Goal: Communication & Community: Answer question/provide support

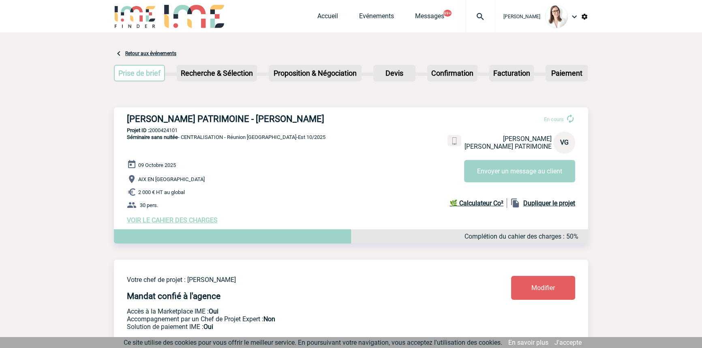
click at [474, 19] on img at bounding box center [480, 17] width 29 height 10
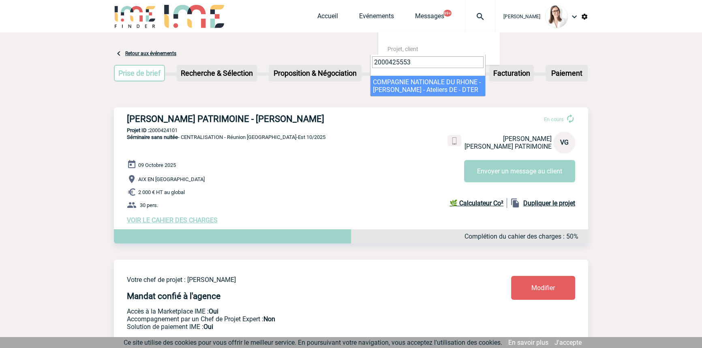
type input "2000425553"
select select "25054"
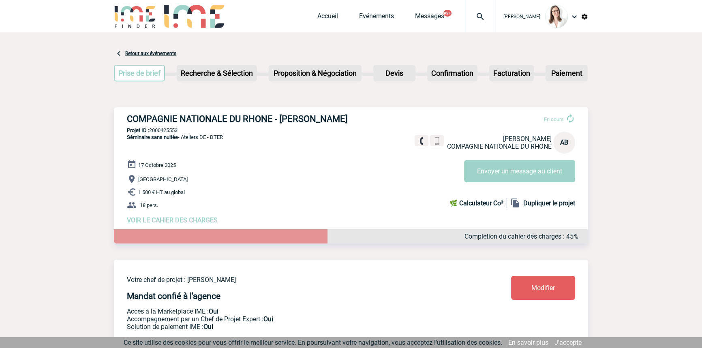
drag, startPoint x: 187, startPoint y: 233, endPoint x: 184, endPoint y: 240, distance: 7.4
click at [186, 224] on span "VOIR LE CAHIER DES CHARGES" at bounding box center [172, 220] width 91 height 8
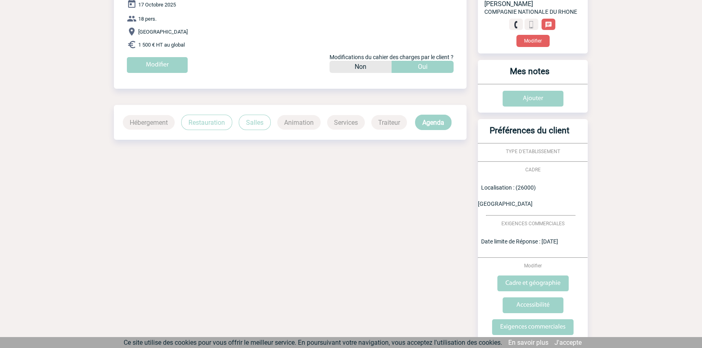
scroll to position [134, 0]
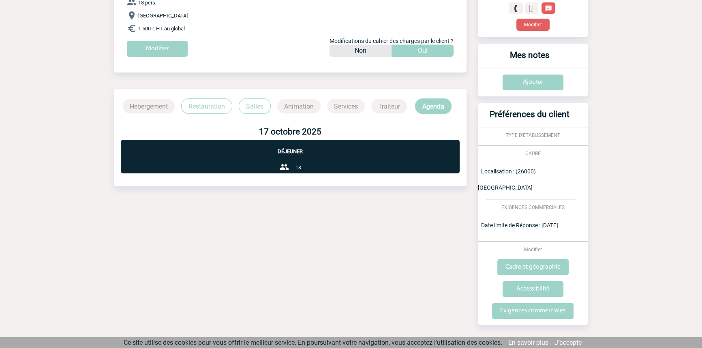
click at [215, 114] on p "Restauration" at bounding box center [206, 105] width 51 height 15
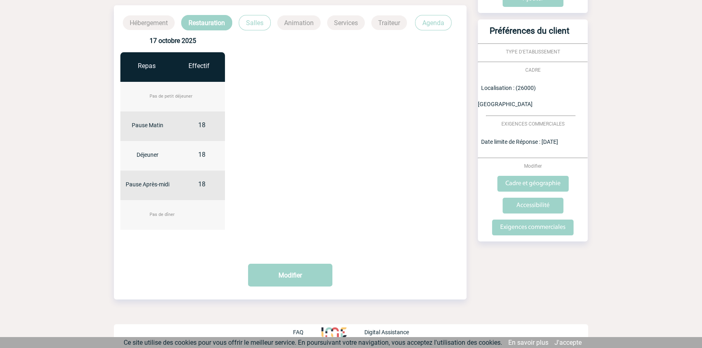
click at [260, 18] on p "Salles" at bounding box center [255, 22] width 32 height 15
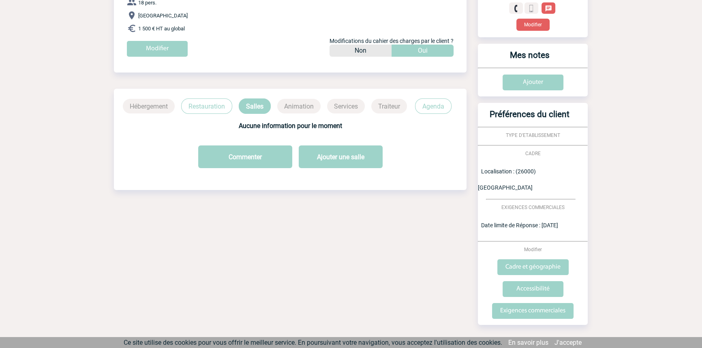
click at [430, 113] on p "Agenda" at bounding box center [433, 105] width 36 height 15
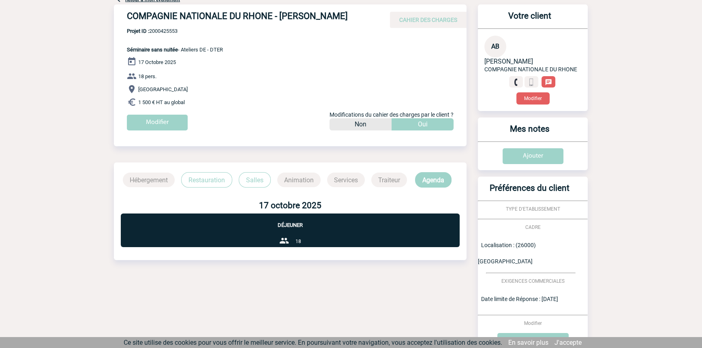
scroll to position [0, 0]
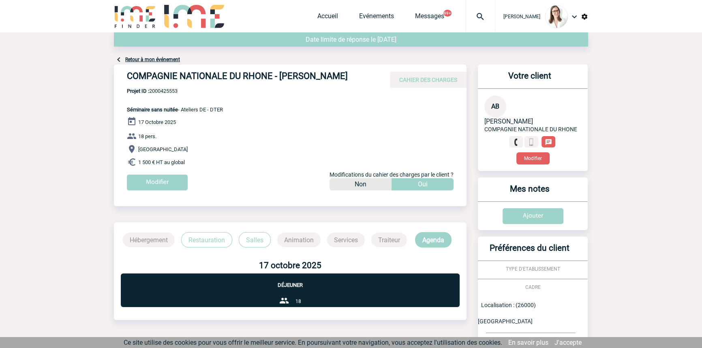
click at [162, 60] on link "Retour à mon événement" at bounding box center [152, 60] width 55 height 6
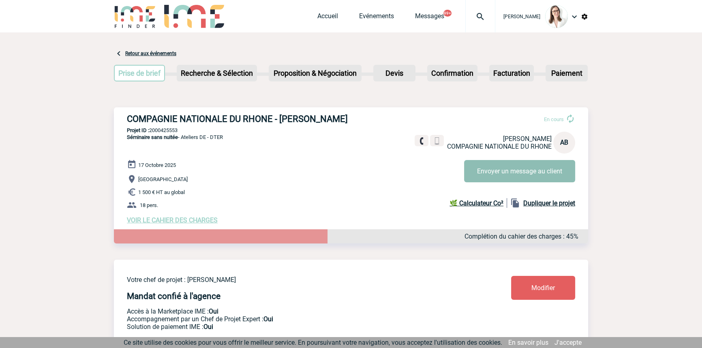
click at [494, 170] on button "Envoyer un message au client" at bounding box center [519, 171] width 111 height 22
click at [337, 153] on div "COMPAGNIE NATIONALE DU RHONE - Alexandra BOUCHAREYCHAS En cours Alexandra BOUCH…" at bounding box center [351, 168] width 474 height 123
click at [482, 169] on button "Envoyer un message au client" at bounding box center [519, 171] width 111 height 22
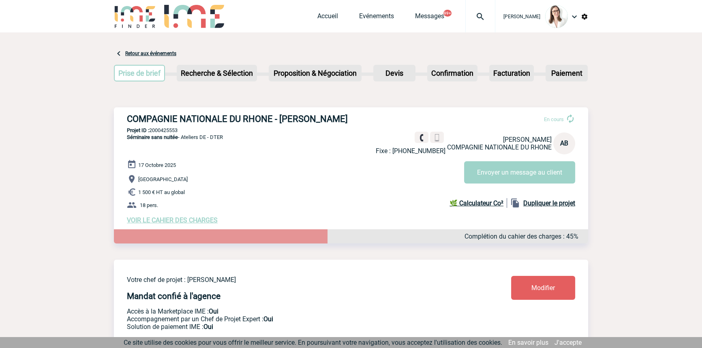
click at [475, 22] on div at bounding box center [480, 16] width 30 height 32
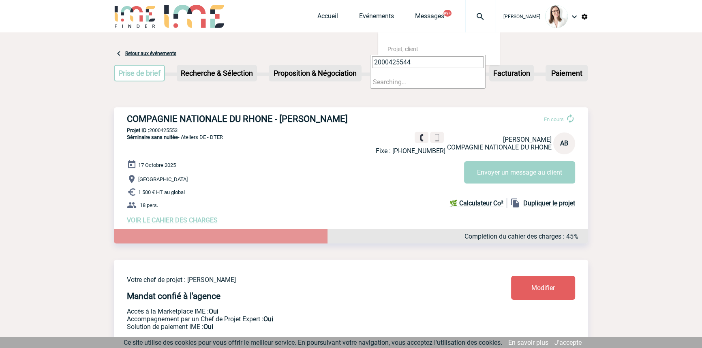
type input "2000425544"
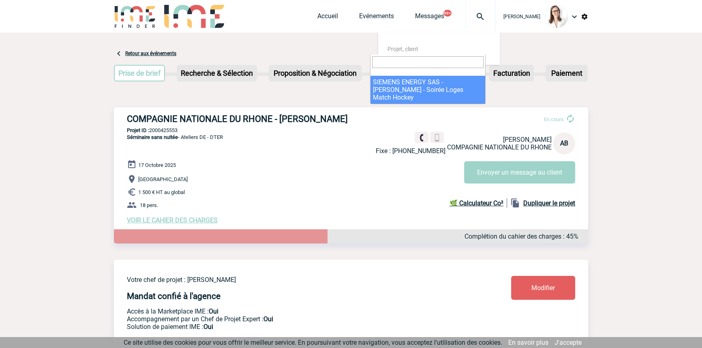
select select "25045"
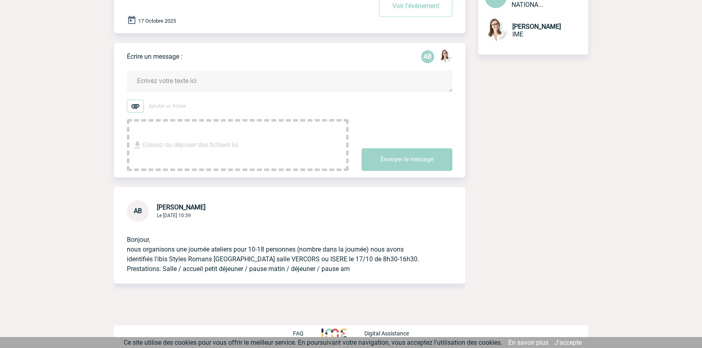
scroll to position [105, 0]
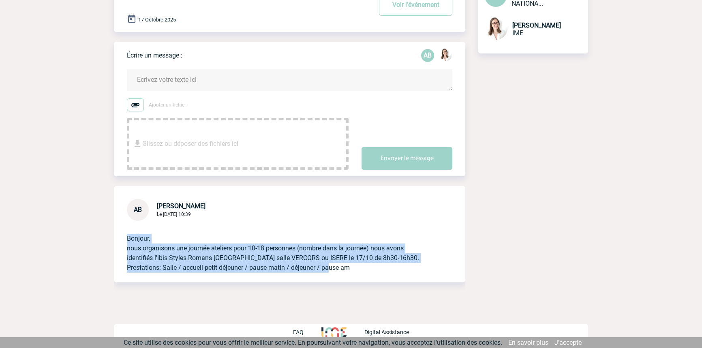
drag, startPoint x: 307, startPoint y: 231, endPoint x: 329, endPoint y: 272, distance: 45.5
click at [329, 272] on div "AB [PERSON_NAME] Le [DATE] 10:39 Bonjour, nous organisons une journée ateliers …" at bounding box center [289, 234] width 351 height 96
click at [330, 272] on p "Bonjour, nous organisons une journée ateliers pour 10-18 personnes (nombre dans…" at bounding box center [278, 247] width 303 height 52
drag, startPoint x: 286, startPoint y: 272, endPoint x: 245, endPoint y: 231, distance: 57.9
click at [246, 230] on div "Bonjour, nous organisons une journée ateliers pour 10-18 personnes (nombre dans…" at bounding box center [289, 252] width 351 height 62
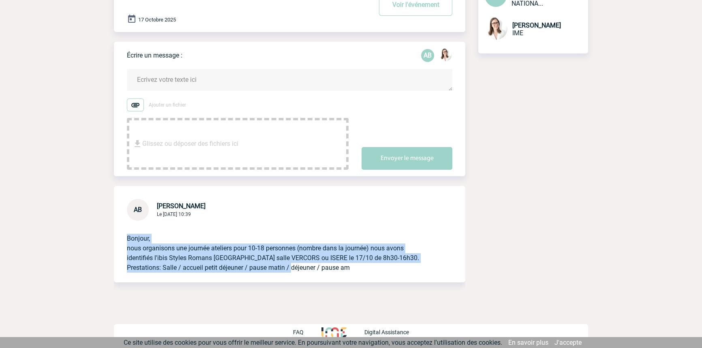
click at [251, 244] on p "Bonjour, nous organisons une journée ateliers pour 10-18 personnes (nombre dans…" at bounding box center [278, 247] width 303 height 52
click at [277, 230] on p "Bonjour, nous organisons une journée ateliers pour 10-18 personnes (nombre dans…" at bounding box center [278, 247] width 303 height 52
click at [290, 229] on p "Bonjour, nous organisons une journée ateliers pour 10-18 personnes (nombre dans…" at bounding box center [278, 247] width 303 height 52
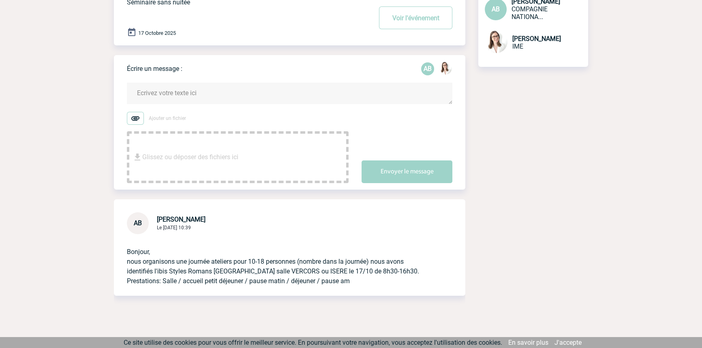
scroll to position [105, 0]
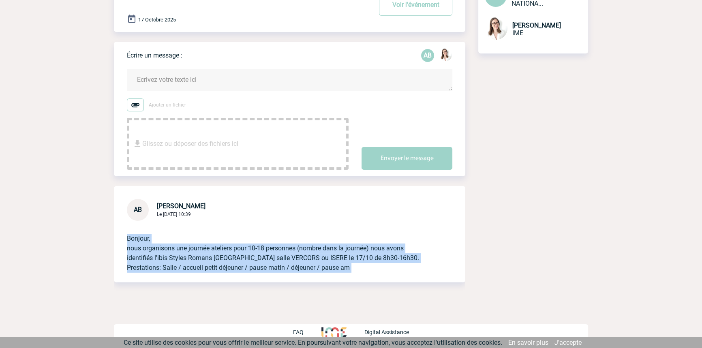
drag, startPoint x: 221, startPoint y: 256, endPoint x: 340, endPoint y: 292, distance: 124.1
click at [340, 292] on div "AB Alexandra BOUCHAREYCHAS Le 17 Septembre 2025 à 10:39 Bonjour, nous organison…" at bounding box center [289, 246] width 351 height 120
click at [350, 278] on div "Bonjour, nous organisons une journée ateliers pour 10-18 personnes (nombre dans…" at bounding box center [289, 252] width 351 height 62
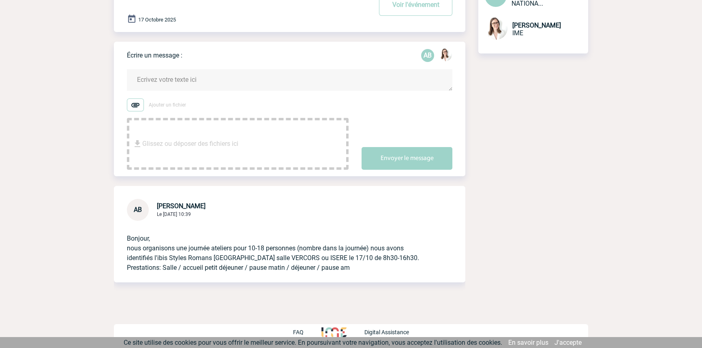
drag, startPoint x: 365, startPoint y: 280, endPoint x: 105, endPoint y: 200, distance: 272.5
click at [105, 200] on body "Bérengère LEMONNIER Accueil Evénements 99+" at bounding box center [351, 127] width 702 height 443
click at [174, 245] on p "Bonjour, nous organisons une journée ateliers pour 10-18 personnes (nombre dans…" at bounding box center [278, 247] width 303 height 52
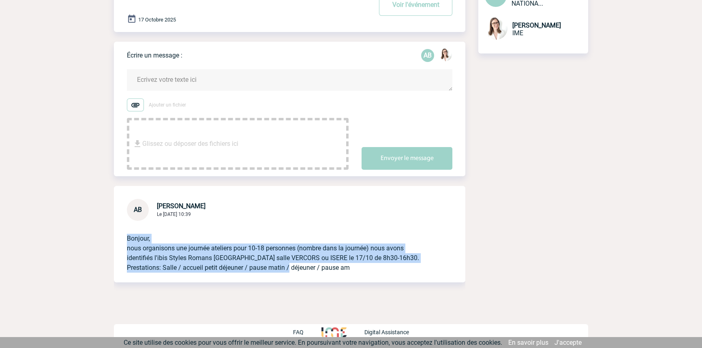
drag, startPoint x: 274, startPoint y: 242, endPoint x: 288, endPoint y: 272, distance: 33.2
click at [287, 272] on p "Bonjour, nous organisons une journée ateliers pour 10-18 personnes (nombre dans…" at bounding box center [278, 247] width 303 height 52
click at [289, 272] on p "Bonjour, nous organisons une journée ateliers pour 10-18 personnes (nombre dans…" at bounding box center [278, 247] width 303 height 52
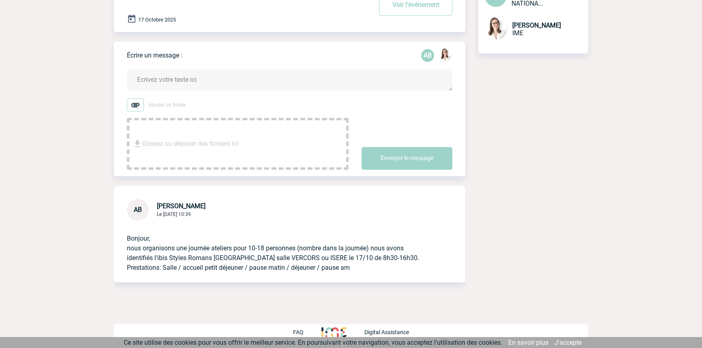
click at [302, 274] on div "Bonjour, nous organisons une journée ateliers pour 10-18 personnes (nombre dans…" at bounding box center [289, 252] width 351 height 62
drag, startPoint x: 356, startPoint y: 274, endPoint x: 207, endPoint y: 255, distance: 149.9
click at [207, 255] on div "Bonjour, nous organisons une journée ateliers pour 10-18 personnes (nombre dans…" at bounding box center [289, 252] width 351 height 62
click at [218, 258] on p "Bonjour, nous organisons une journée ateliers pour 10-18 personnes (nombre dans…" at bounding box center [278, 247] width 303 height 52
click at [200, 247] on p "Bonjour, nous organisons une journée ateliers pour 10-18 personnes (nombre dans…" at bounding box center [278, 247] width 303 height 52
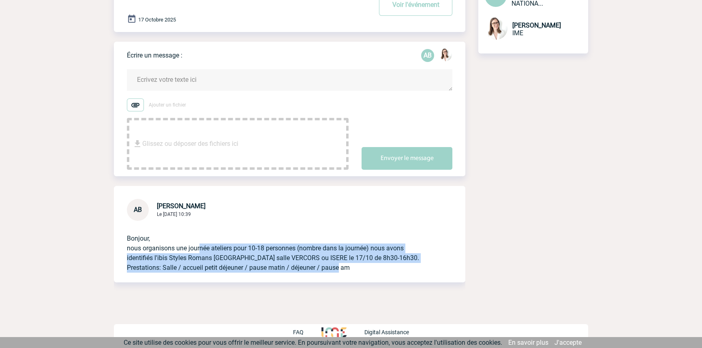
drag, startPoint x: 197, startPoint y: 246, endPoint x: 371, endPoint y: 278, distance: 177.0
click at [340, 280] on div "Bonjour, nous organisons une journée ateliers pour 10-18 personnes (nombre dans…" at bounding box center [289, 252] width 351 height 62
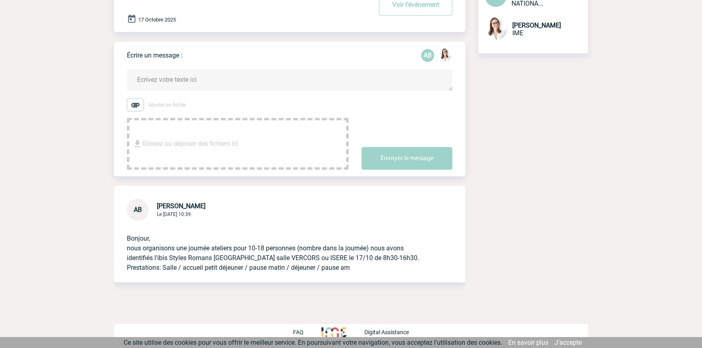
click at [371, 277] on div "Bonjour, nous organisons une journée ateliers pour 10-18 personnes (nombre dans…" at bounding box center [289, 252] width 351 height 62
drag, startPoint x: 364, startPoint y: 272, endPoint x: 144, endPoint y: 241, distance: 221.5
click at [144, 241] on div "Bonjour, nous organisons une journée ateliers pour 10-18 personnes (nombre dans…" at bounding box center [289, 252] width 351 height 62
click at [146, 244] on p "Bonjour, nous organisons une journée ateliers pour 10-18 personnes (nombre dans…" at bounding box center [278, 247] width 303 height 52
click at [150, 249] on p "Bonjour, nous organisons une journée ateliers pour 10-18 personnes (nombre dans…" at bounding box center [278, 247] width 303 height 52
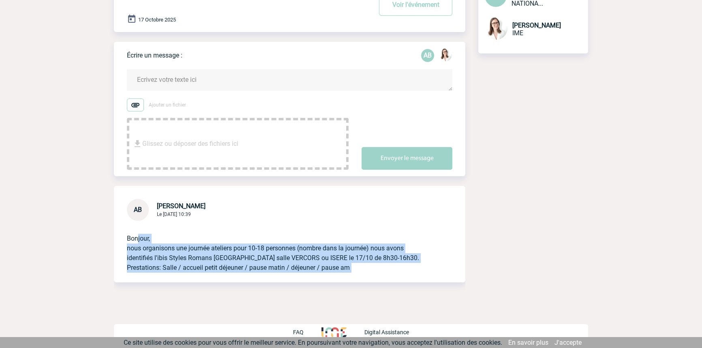
drag, startPoint x: 182, startPoint y: 270, endPoint x: 258, endPoint y: 284, distance: 77.0
click at [260, 288] on div "AB Alexandra BOUCHAREYCHAS Le 17 Septembre 2025 à 10:39 Bonjour, nous organison…" at bounding box center [289, 246] width 351 height 120
click at [255, 279] on div "Bonjour, nous organisons une journée ateliers pour 10-18 personnes (nombre dans…" at bounding box center [289, 252] width 351 height 62
click at [115, 258] on div "Bonjour, nous organisons une journée ateliers pour 10-18 personnes (nombre dans…" at bounding box center [289, 252] width 351 height 62
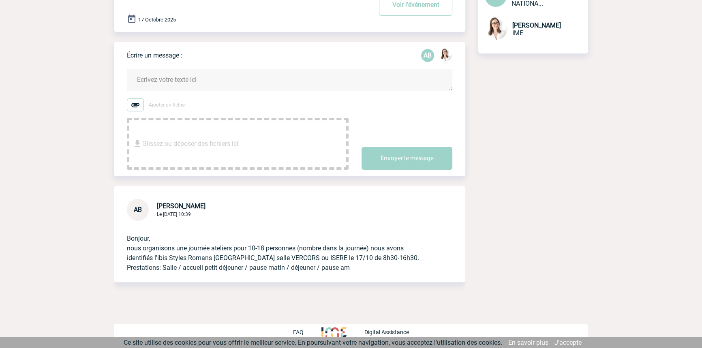
click at [124, 225] on div "Bonjour, nous organisons une journée ateliers pour 10-18 personnes (nombre dans…" at bounding box center [289, 252] width 351 height 62
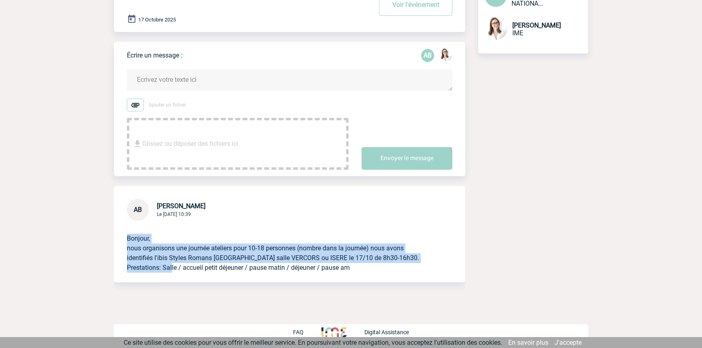
drag, startPoint x: 138, startPoint y: 248, endPoint x: 179, endPoint y: 276, distance: 50.0
click at [179, 276] on div "Bonjour, nous organisons une journée ateliers pour 10-18 personnes (nombre dans…" at bounding box center [289, 252] width 351 height 62
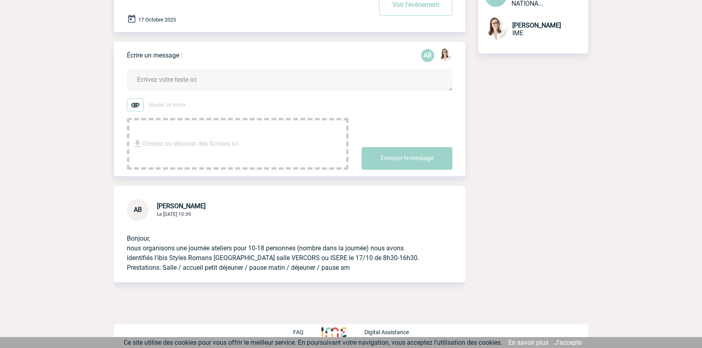
click at [181, 275] on div "Bonjour, nous organisons une journée ateliers pour 10-18 personnes (nombre dans…" at bounding box center [289, 252] width 351 height 62
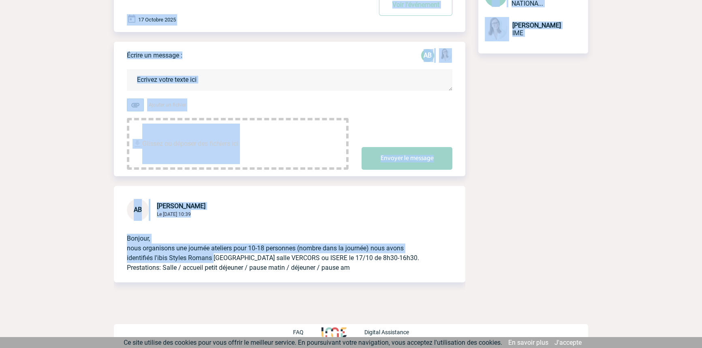
drag, startPoint x: 195, startPoint y: 257, endPoint x: 81, endPoint y: 220, distance: 119.4
click at [81, 220] on body "Bérengère LEMONNIER Accueil Evénements 99+" at bounding box center [351, 127] width 702 height 443
click at [144, 251] on p "Bonjour, nous organisons une journée ateliers pour 10-18 personnes (nombre dans…" at bounding box center [278, 247] width 303 height 52
click at [225, 246] on p "Bonjour, nous organisons une journée ateliers pour 10-18 personnes (nombre dans…" at bounding box center [278, 247] width 303 height 52
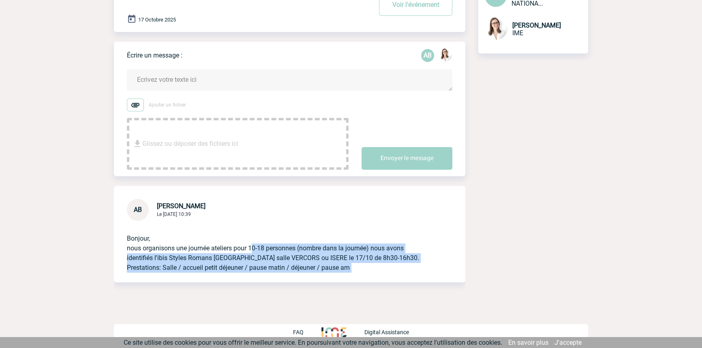
drag, startPoint x: 250, startPoint y: 251, endPoint x: 301, endPoint y: 277, distance: 57.1
click at [306, 293] on div "AB Alexandra BOUCHAREYCHAS Le 17 Septembre 2025 à 10:39 Bonjour, nous organison…" at bounding box center [289, 246] width 351 height 120
click at [277, 253] on p "Bonjour, nous organisons une journée ateliers pour 10-18 personnes (nombre dans…" at bounding box center [278, 247] width 303 height 52
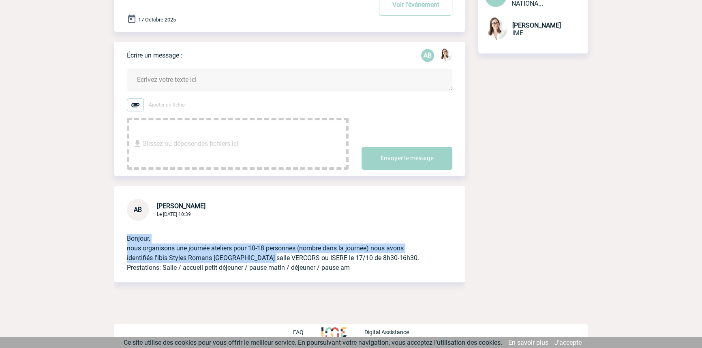
drag, startPoint x: 268, startPoint y: 255, endPoint x: 186, endPoint y: 232, distance: 84.9
click at [186, 232] on p "Bonjour, nous organisons une journée ateliers pour 10-18 personnes (nombre dans…" at bounding box center [278, 247] width 303 height 52
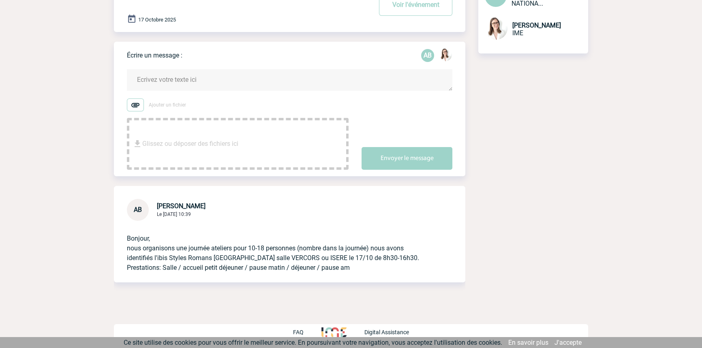
click at [119, 236] on div "Bonjour, nous organisons une journée ateliers pour 10-18 personnes (nombre dans…" at bounding box center [289, 252] width 351 height 62
drag, startPoint x: 124, startPoint y: 235, endPoint x: 160, endPoint y: 248, distance: 38.5
click at [160, 248] on div "Bonjour, nous organisons une journée ateliers pour 10-18 personnes (nombre dans…" at bounding box center [289, 252] width 351 height 62
click at [166, 249] on p "Bonjour, nous organisons une journée ateliers pour 10-18 personnes (nombre dans…" at bounding box center [278, 247] width 303 height 52
drag, startPoint x: 130, startPoint y: 236, endPoint x: 119, endPoint y: 233, distance: 11.7
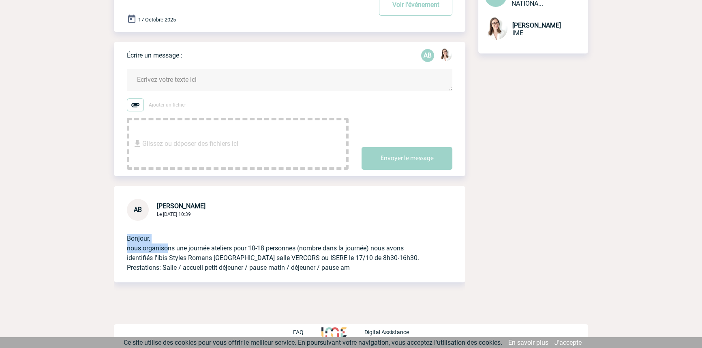
click at [120, 233] on div "Bonjour, nous organisons une journée ateliers pour 10-18 personnes (nombre dans…" at bounding box center [289, 252] width 351 height 62
click at [126, 238] on div "Bonjour, nous organisons une journée ateliers pour 10-18 personnes (nombre dans…" at bounding box center [289, 252] width 351 height 62
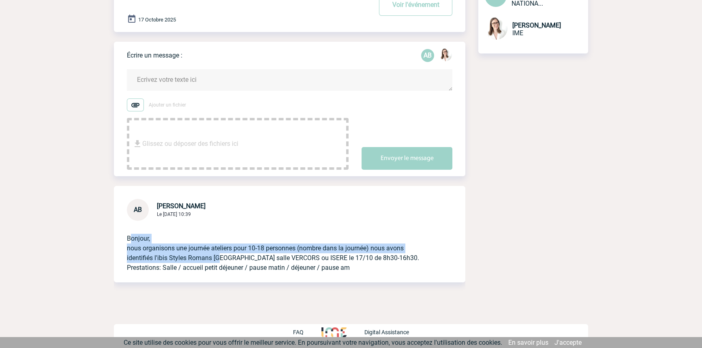
drag, startPoint x: 182, startPoint y: 251, endPoint x: 223, endPoint y: 256, distance: 41.6
click at [223, 256] on p "Bonjour, nous organisons une journée ateliers pour 10-18 personnes (nombre dans…" at bounding box center [278, 247] width 303 height 52
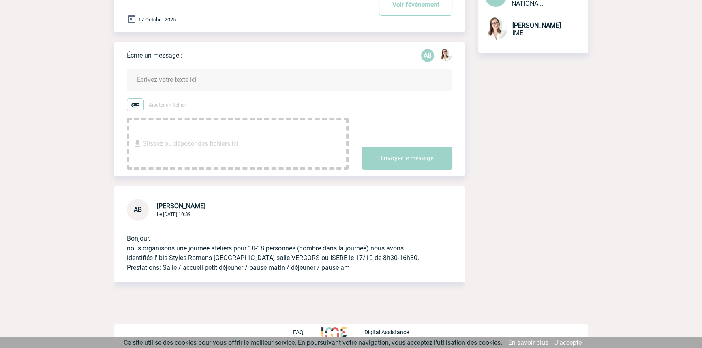
click at [225, 256] on p "Bonjour, nous organisons une journée ateliers pour 10-18 personnes (nombre dans…" at bounding box center [278, 247] width 303 height 52
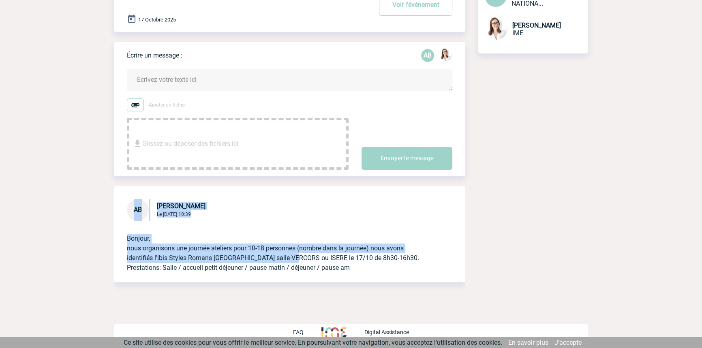
drag, startPoint x: 291, startPoint y: 254, endPoint x: 134, endPoint y: 215, distance: 162.4
click at [134, 214] on div "AB Alexandra BOUCHAREYCHAS Le 17 Septembre 2025 à 10:39 Bonjour, nous organison…" at bounding box center [289, 234] width 351 height 96
click at [167, 235] on p "Bonjour, nous organisons une journée ateliers pour 10-18 personnes (nombre dans…" at bounding box center [278, 247] width 303 height 52
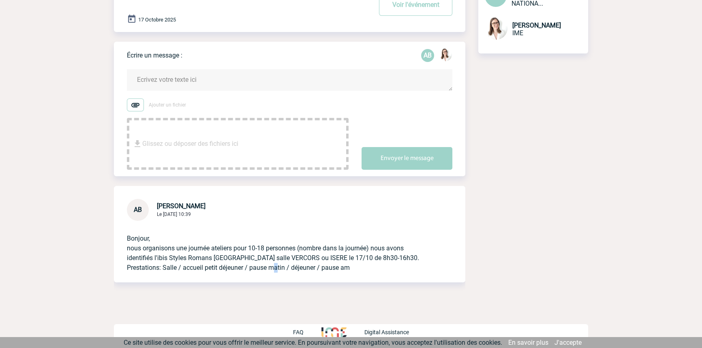
click at [273, 264] on p "Bonjour, nous organisons une journée ateliers pour 10-18 personnes (nombre dans…" at bounding box center [278, 247] width 303 height 52
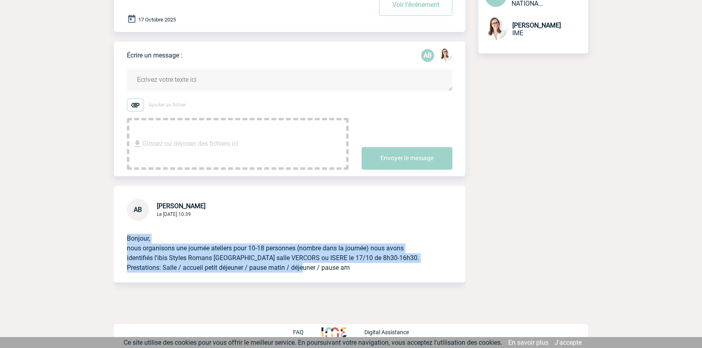
drag, startPoint x: 273, startPoint y: 231, endPoint x: 302, endPoint y: 261, distance: 41.8
click at [301, 272] on p "Bonjour, nous organisons une journée ateliers pour 10-18 personnes (nombre dans…" at bounding box center [278, 247] width 303 height 52
click at [302, 257] on p "Bonjour, nous organisons une journée ateliers pour 10-18 personnes (nombre dans…" at bounding box center [278, 247] width 303 height 52
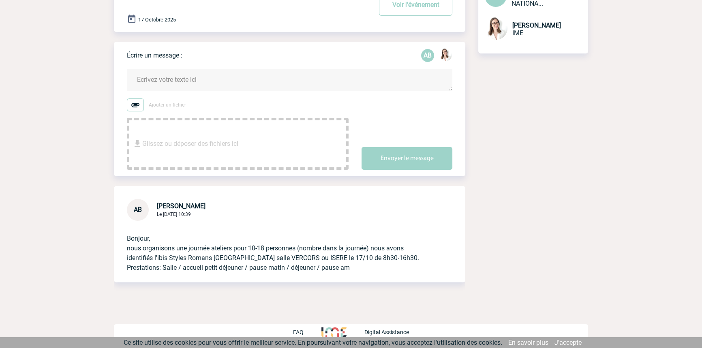
click at [355, 266] on p "Bonjour, nous organisons une journée ateliers pour 10-18 personnes (nombre dans…" at bounding box center [278, 247] width 303 height 52
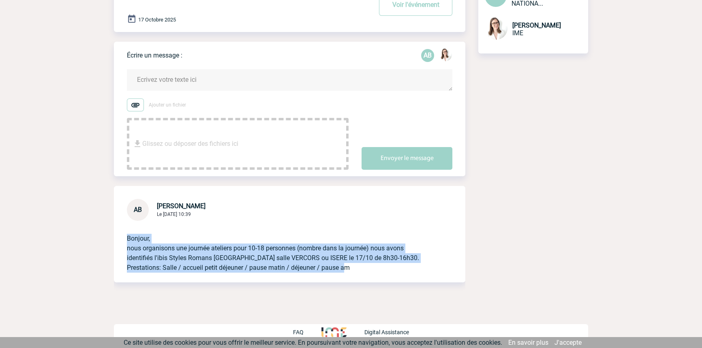
click at [342, 265] on p "Bonjour, nous organisons une journée ateliers pour 10-18 personnes (nombre dans…" at bounding box center [278, 247] width 303 height 52
click at [336, 255] on p "Bonjour, nous organisons une journée ateliers pour 10-18 personnes (nombre dans…" at bounding box center [278, 247] width 303 height 52
drag, startPoint x: 246, startPoint y: 268, endPoint x: 253, endPoint y: 273, distance: 9.1
click at [252, 276] on div "Bonjour, nous organisons une journée ateliers pour 10-18 personnes (nombre dans…" at bounding box center [289, 252] width 351 height 62
click at [256, 243] on p "Bonjour, nous organisons une journée ateliers pour 10-18 personnes (nombre dans…" at bounding box center [278, 247] width 303 height 52
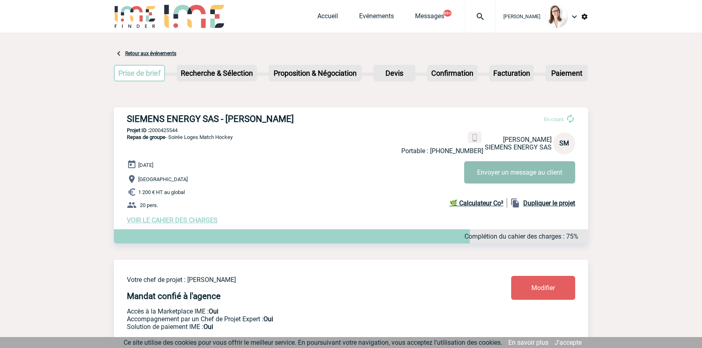
click at [499, 172] on button "Envoyer un message au client" at bounding box center [519, 172] width 111 height 22
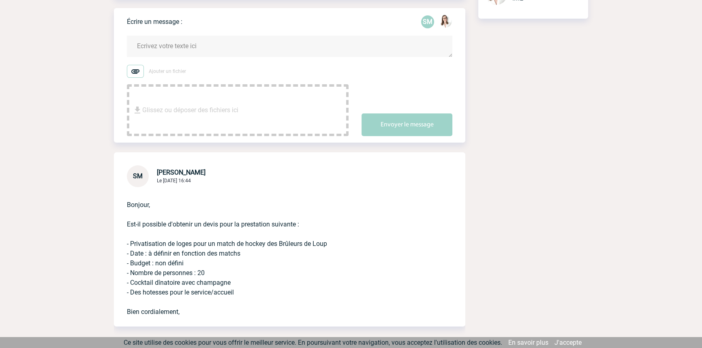
scroll to position [172, 0]
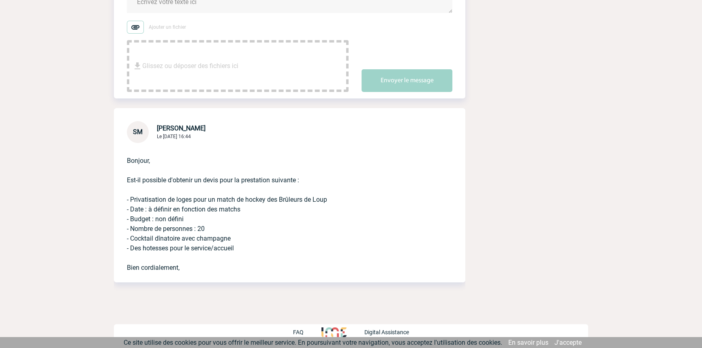
drag, startPoint x: 289, startPoint y: 162, endPoint x: 285, endPoint y: 263, distance: 101.4
click at [288, 276] on div "Bonjour, Est-il possible d'obtenir un devis pour la prestation suivante : - Pri…" at bounding box center [289, 212] width 351 height 139
click at [285, 260] on p "Bonjour, Est-il possible d'obtenir un devis pour la prestation suivante : - Pri…" at bounding box center [278, 208] width 303 height 130
click at [292, 275] on div "Bonjour, Est-il possible d'obtenir un devis pour la prestation suivante : - Pri…" at bounding box center [289, 212] width 351 height 139
click at [319, 279] on div "Bonjour, Est-il possible d'obtenir un devis pour la prestation suivante : - Pri…" at bounding box center [289, 212] width 351 height 139
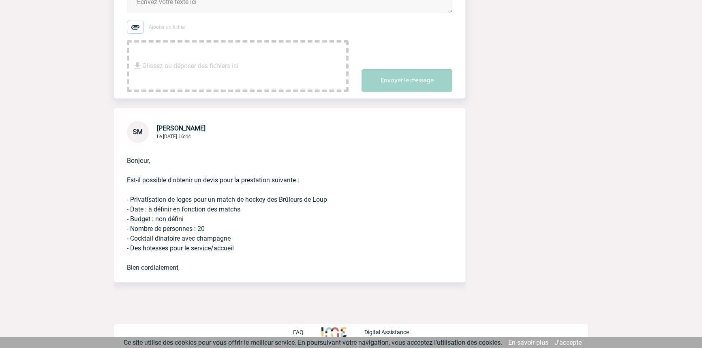
drag, startPoint x: 289, startPoint y: 198, endPoint x: 287, endPoint y: 188, distance: 10.0
click at [289, 198] on p "Bonjour, Est-il possible d'obtenir un devis pour la prestation suivante : - Pri…" at bounding box center [278, 208] width 303 height 130
click at [267, 161] on p "Bonjour, Est-il possible d'obtenir un devis pour la prestation suivante : - Pri…" at bounding box center [278, 208] width 303 height 130
drag, startPoint x: 264, startPoint y: 156, endPoint x: 267, endPoint y: 271, distance: 114.3
click at [269, 272] on p "Bonjour, Est-il possible d'obtenir un devis pour la prestation suivante : - Pri…" at bounding box center [278, 208] width 303 height 130
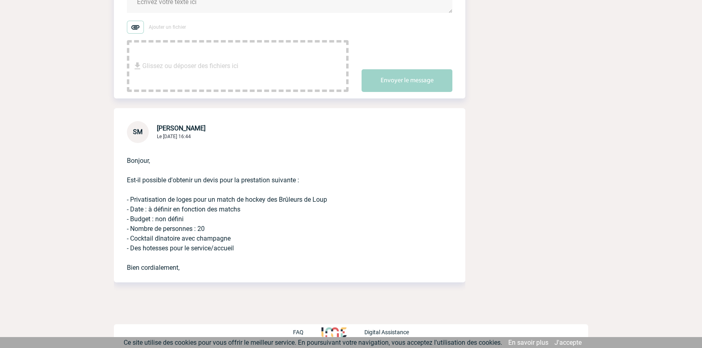
drag, startPoint x: 265, startPoint y: 267, endPoint x: 261, endPoint y: 258, distance: 10.7
click at [265, 267] on p "Bonjour, Est-il possible d'obtenir un devis pour la prestation suivante : - Pri…" at bounding box center [278, 208] width 303 height 130
click at [259, 220] on p "Bonjour, Est-il possible d'obtenir un devis pour la prestation suivante : - Pri…" at bounding box center [278, 208] width 303 height 130
click at [256, 229] on p "Bonjour, Est-il possible d'obtenir un devis pour la prestation suivante : - Pri…" at bounding box center [278, 208] width 303 height 130
click at [251, 171] on p "Bonjour, Est-il possible d'obtenir un devis pour la prestation suivante : - Pri…" at bounding box center [278, 208] width 303 height 130
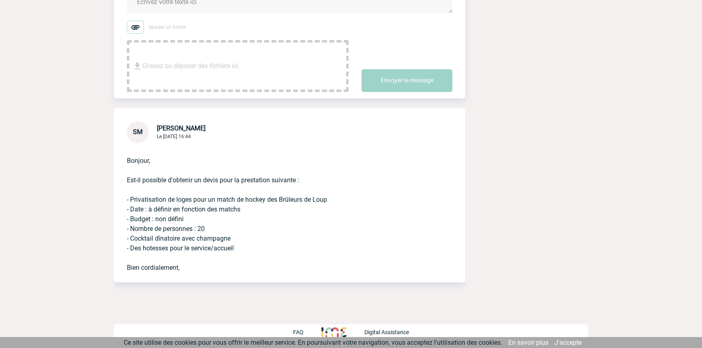
click at [250, 238] on p "Bonjour, Est-il possible d'obtenir un devis pour la prestation suivante : - Pri…" at bounding box center [278, 208] width 303 height 130
click at [245, 163] on p "Bonjour, Est-il possible d'obtenir un devis pour la prestation suivante : - Pri…" at bounding box center [278, 208] width 303 height 130
click at [245, 134] on div "SM [PERSON_NAME] Le [DATE] 16:44 [GEOGRAPHIC_DATA], Est-il possible d'obtenir u…" at bounding box center [289, 195] width 351 height 174
click at [223, 168] on p "Bonjour, Est-il possible d'obtenir un devis pour la prestation suivante : - Pri…" at bounding box center [278, 208] width 303 height 130
click at [269, 210] on p "Bonjour, Est-il possible d'obtenir un devis pour la prestation suivante : - Pri…" at bounding box center [278, 208] width 303 height 130
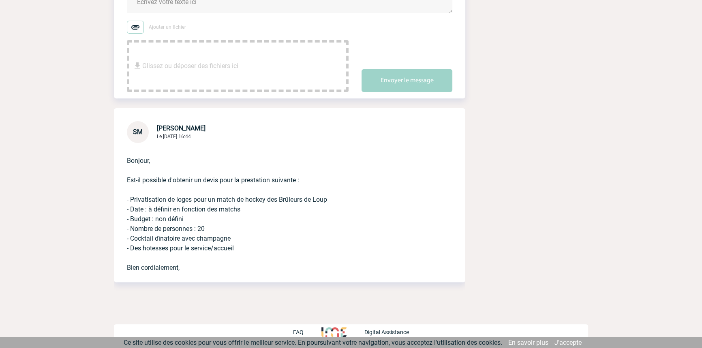
click at [275, 235] on p "Bonjour, Est-il possible d'obtenir un devis pour la prestation suivante : - Pri…" at bounding box center [278, 208] width 303 height 130
click at [261, 259] on p "Bonjour, Est-il possible d'obtenir un devis pour la prestation suivante : - Pri…" at bounding box center [278, 208] width 303 height 130
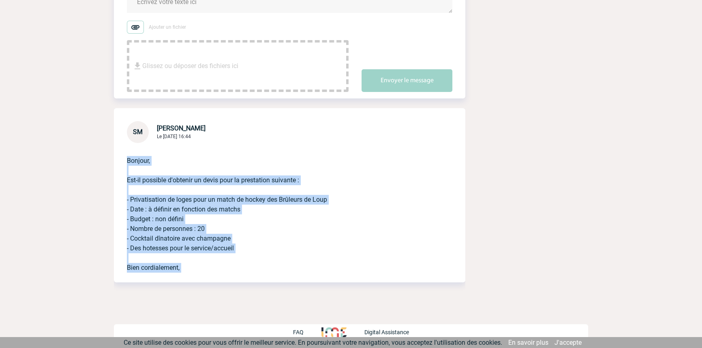
drag, startPoint x: 247, startPoint y: 116, endPoint x: 280, endPoint y: 290, distance: 176.5
click at [281, 294] on div "SM [PERSON_NAME] Le [DATE] 16:44 [GEOGRAPHIC_DATA], Est-il possible d'obtenir u…" at bounding box center [289, 207] width 351 height 198
click at [278, 280] on div "Bonjour, Est-il possible d'obtenir un devis pour la prestation suivante : - Pri…" at bounding box center [289, 212] width 351 height 139
drag, startPoint x: 220, startPoint y: 148, endPoint x: 235, endPoint y: 224, distance: 78.0
click at [234, 263] on p "Bonjour, Est-il possible d'obtenir un devis pour la prestation suivante : - Pri…" at bounding box center [278, 208] width 303 height 130
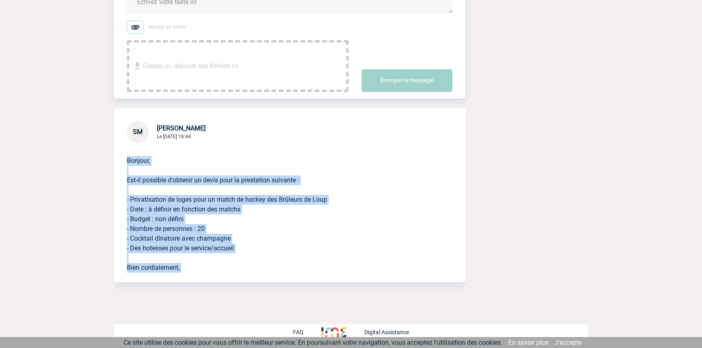
click at [235, 225] on p "Bonjour, Est-il possible d'obtenir un devis pour la prestation suivante : - Pri…" at bounding box center [278, 208] width 303 height 130
click at [250, 237] on p "Bonjour, Est-il possible d'obtenir un devis pour la prestation suivante : - Pri…" at bounding box center [278, 208] width 303 height 130
click at [281, 219] on p "Bonjour, Est-il possible d'obtenir un devis pour la prestation suivante : - Pri…" at bounding box center [278, 208] width 303 height 130
click at [328, 259] on p "Bonjour, Est-il possible d'obtenir un devis pour la prestation suivante : - Pri…" at bounding box center [278, 208] width 303 height 130
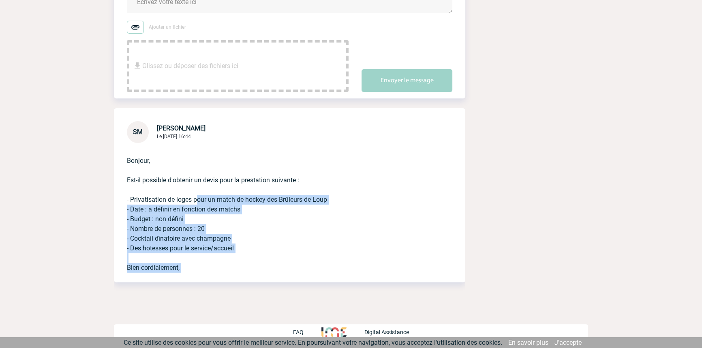
drag, startPoint x: 193, startPoint y: 195, endPoint x: 223, endPoint y: 261, distance: 72.3
click at [212, 282] on div "SM [PERSON_NAME] Le [DATE] 16:44 [GEOGRAPHIC_DATA], Est-il possible d'obtenir u…" at bounding box center [289, 207] width 351 height 198
click at [225, 259] on p "Bonjour, Est-il possible d'obtenir un devis pour la prestation suivante : - Pri…" at bounding box center [278, 208] width 303 height 130
drag, startPoint x: 241, startPoint y: 235, endPoint x: 250, endPoint y: 260, distance: 26.7
click at [250, 260] on p "Bonjour, Est-il possible d'obtenir un devis pour la prestation suivante : - Pri…" at bounding box center [278, 208] width 303 height 130
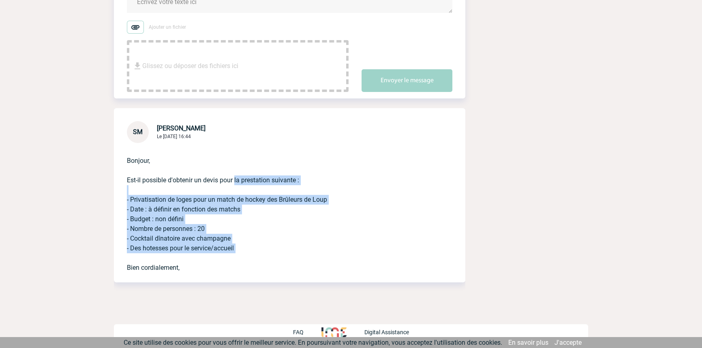
click at [250, 260] on p "Bonjour, Est-il possible d'obtenir un devis pour la prestation suivante : - Pri…" at bounding box center [278, 208] width 303 height 130
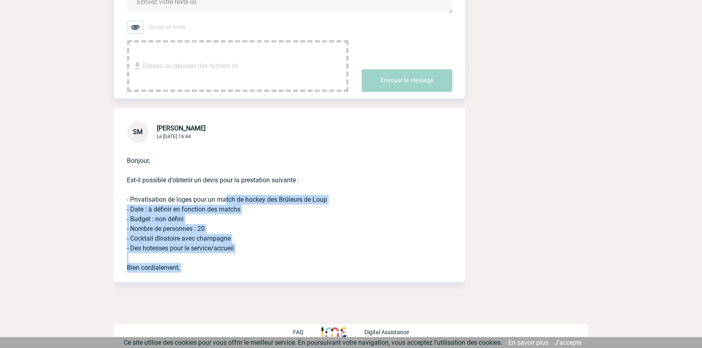
drag, startPoint x: 230, startPoint y: 293, endPoint x: 233, endPoint y: 274, distance: 19.4
click at [231, 292] on div "SM [PERSON_NAME] Le [DATE] 16:44 [GEOGRAPHIC_DATA], Est-il possible d'obtenir u…" at bounding box center [289, 207] width 351 height 198
drag, startPoint x: 234, startPoint y: 254, endPoint x: 231, endPoint y: 260, distance: 7.2
click at [233, 254] on p "Bonjour, Est-il possible d'obtenir un devis pour la prestation suivante : - Pri…" at bounding box center [278, 208] width 303 height 130
click at [230, 260] on p "Bonjour, Est-il possible d'obtenir un devis pour la prestation suivante : - Pri…" at bounding box center [278, 208] width 303 height 130
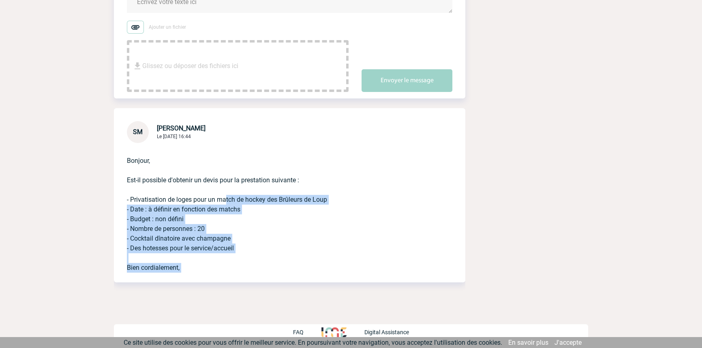
click at [241, 268] on p "Bonjour, Est-il possible d'obtenir un devis pour la prestation suivante : - Pri…" at bounding box center [278, 208] width 303 height 130
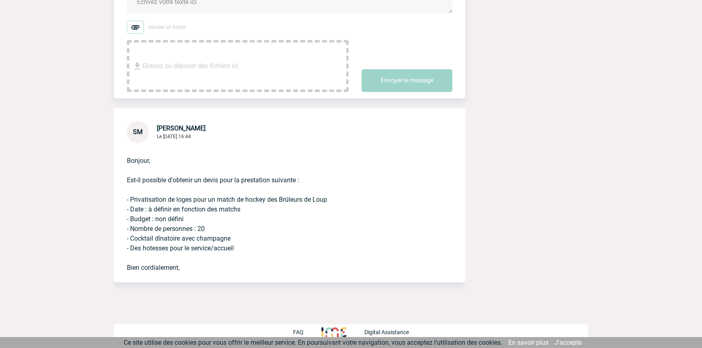
click at [193, 154] on p "Bonjour, Est-il possible d'obtenir un devis pour la prestation suivante : - Pri…" at bounding box center [278, 208] width 303 height 130
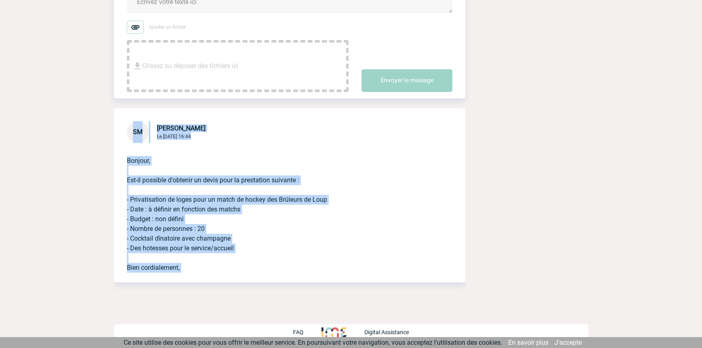
drag, startPoint x: 189, startPoint y: 158, endPoint x: 261, endPoint y: 292, distance: 151.9
click at [261, 292] on div "SIEMENS ENERGY SAS - [PERSON_NAME] Voir l'événement Repas de groupe - Soirée Lo…" at bounding box center [351, 97] width 474 height 437
click at [257, 266] on p "Bonjour, Est-il possible d'obtenir un devis pour la prestation suivante : - Pri…" at bounding box center [278, 208] width 303 height 130
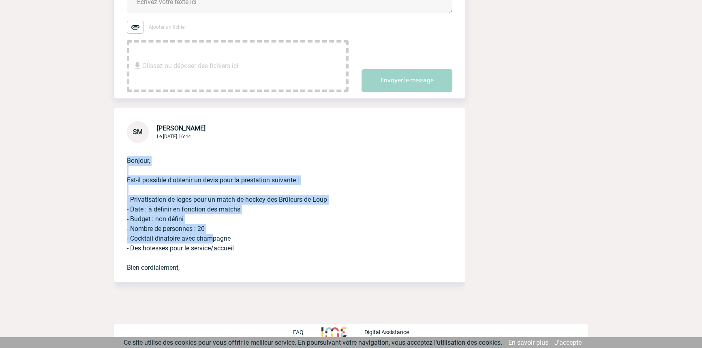
drag, startPoint x: 192, startPoint y: 163, endPoint x: 209, endPoint y: 246, distance: 85.2
click at [209, 246] on p "Bonjour, Est-il possible d'obtenir un devis pour la prestation suivante : - Pri…" at bounding box center [278, 208] width 303 height 130
click at [210, 245] on p "Bonjour, Est-il possible d'obtenir un devis pour la prestation suivante : - Pri…" at bounding box center [278, 208] width 303 height 130
drag, startPoint x: 195, startPoint y: 151, endPoint x: 218, endPoint y: 236, distance: 87.9
click at [218, 236] on p "Bonjour, Est-il possible d'obtenir un devis pour la prestation suivante : - Pri…" at bounding box center [278, 208] width 303 height 130
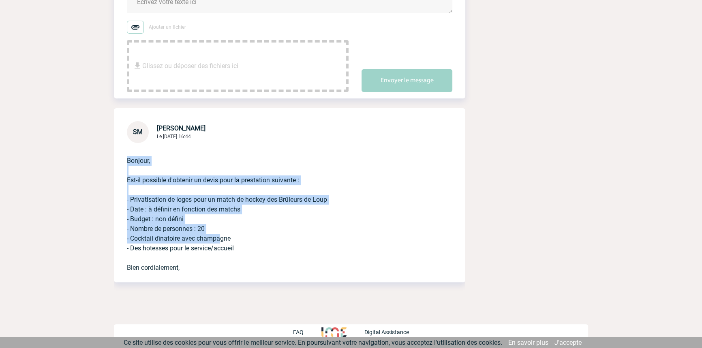
click at [218, 236] on p "Bonjour, Est-il possible d'obtenir un devis pour la prestation suivante : - Pri…" at bounding box center [278, 208] width 303 height 130
click at [229, 231] on p "Bonjour, Est-il possible d'obtenir un devis pour la prestation suivante : - Pri…" at bounding box center [278, 208] width 303 height 130
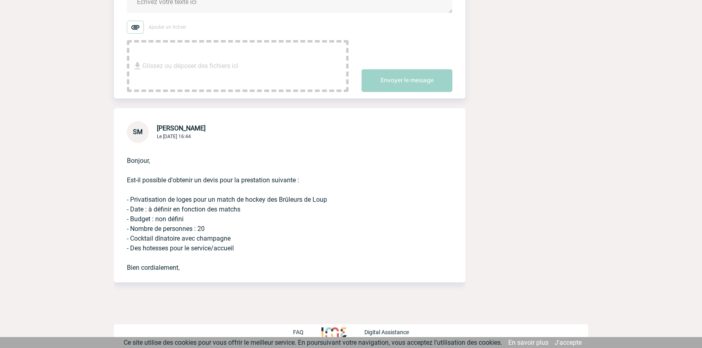
click at [292, 236] on p "Bonjour, Est-il possible d'obtenir un devis pour la prestation suivante : - Pri…" at bounding box center [278, 208] width 303 height 130
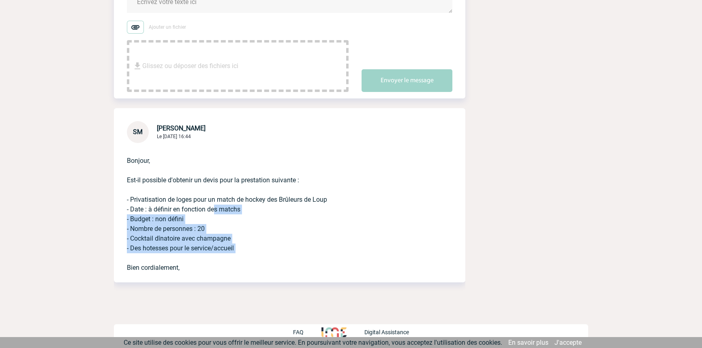
drag, startPoint x: 214, startPoint y: 219, endPoint x: 225, endPoint y: 257, distance: 39.7
click at [225, 257] on p "Bonjour, Est-il possible d'obtenir un devis pour la prestation suivante : - Pri…" at bounding box center [278, 208] width 303 height 130
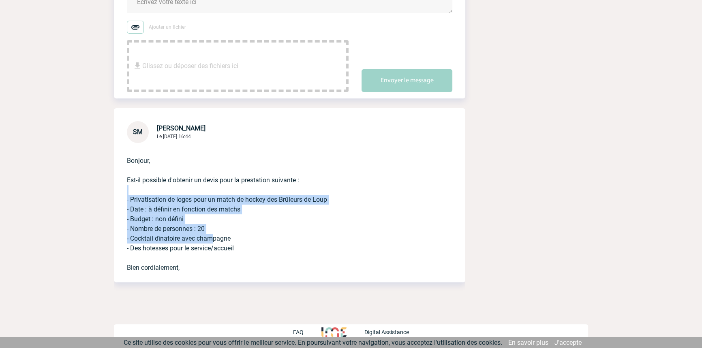
drag, startPoint x: 197, startPoint y: 214, endPoint x: 209, endPoint y: 249, distance: 36.8
click at [209, 248] on p "Bonjour, Est-il possible d'obtenir un devis pour la prestation suivante : - Pri…" at bounding box center [278, 208] width 303 height 130
click at [210, 249] on p "Bonjour, Est-il possible d'obtenir un devis pour la prestation suivante : - Pri…" at bounding box center [278, 208] width 303 height 130
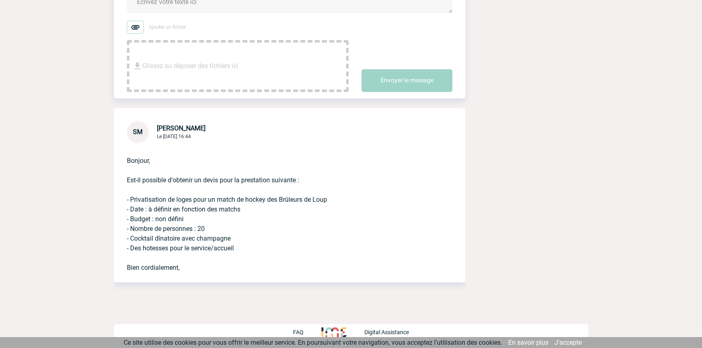
click at [229, 265] on p "Bonjour, Est-il possible d'obtenir un devis pour la prestation suivante : - Pri…" at bounding box center [278, 208] width 303 height 130
